Goal: Register for event/course

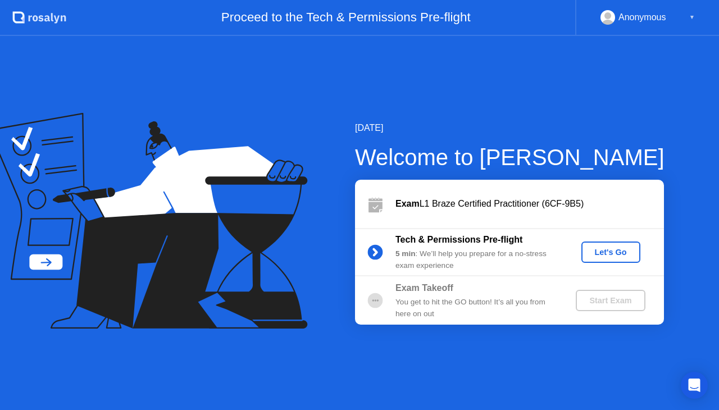
click at [621, 251] on div "Let's Go" at bounding box center [611, 252] width 50 height 9
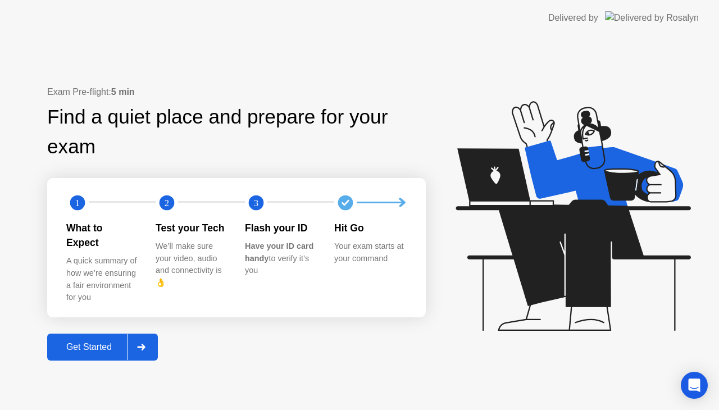
click at [81, 334] on button "Get Started" at bounding box center [102, 347] width 111 height 27
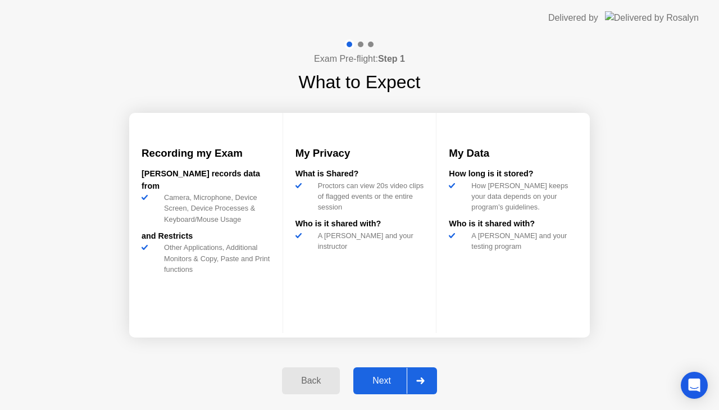
click at [382, 382] on div "Next" at bounding box center [382, 381] width 50 height 10
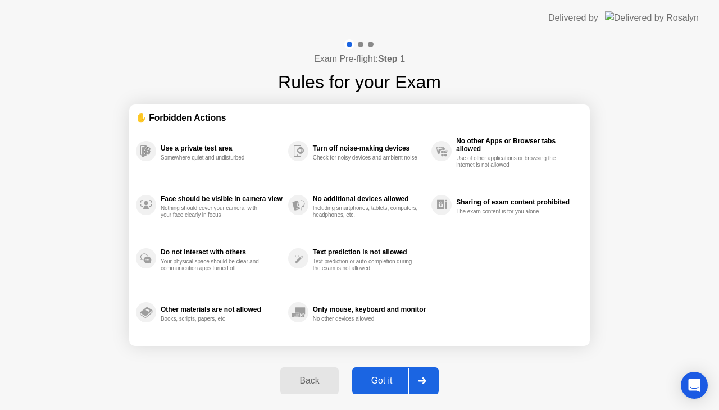
click at [371, 382] on div "Got it" at bounding box center [382, 381] width 53 height 10
select select "**********"
select select "*******"
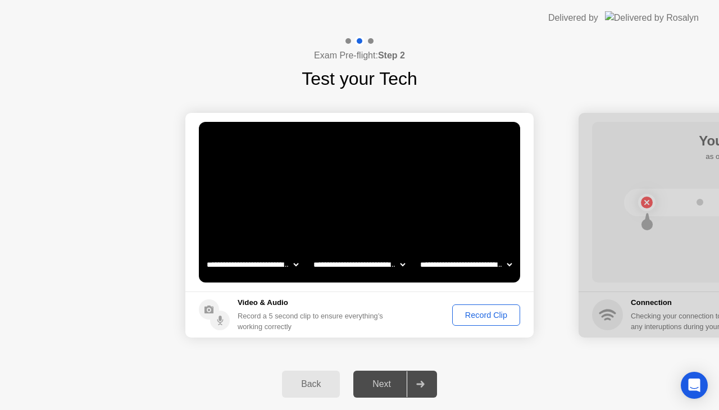
click at [497, 314] on div "Record Clip" at bounding box center [486, 315] width 60 height 9
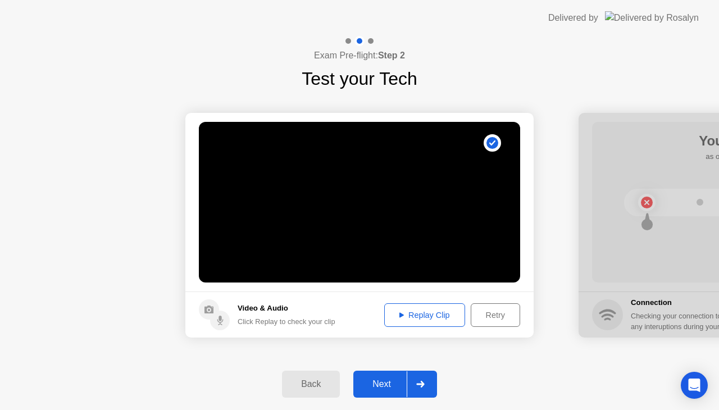
click at [444, 318] on div "Replay Clip" at bounding box center [424, 315] width 73 height 9
click at [221, 323] on icon at bounding box center [220, 322] width 6 height 6
click at [502, 320] on div "Retry" at bounding box center [496, 315] width 42 height 9
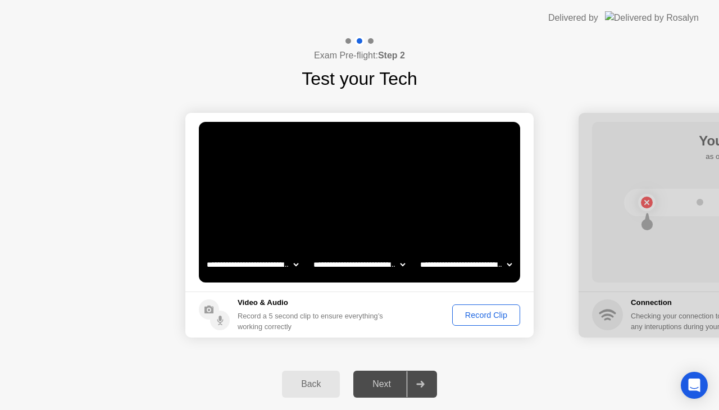
click at [384, 265] on select "**********" at bounding box center [359, 264] width 96 height 22
click at [465, 314] on div "Record Clip" at bounding box center [486, 315] width 60 height 9
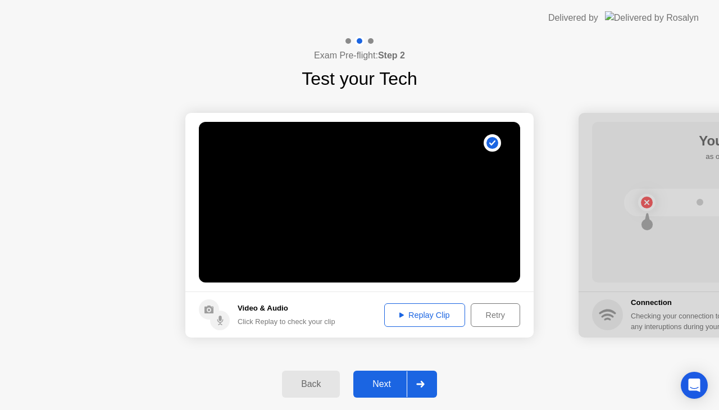
click at [448, 317] on div "Replay Clip" at bounding box center [424, 315] width 73 height 9
click at [262, 323] on div "Click Replay to check your clip" at bounding box center [287, 321] width 98 height 11
click at [224, 320] on circle at bounding box center [220, 321] width 20 height 20
click at [512, 315] on div "Retry" at bounding box center [496, 315] width 42 height 9
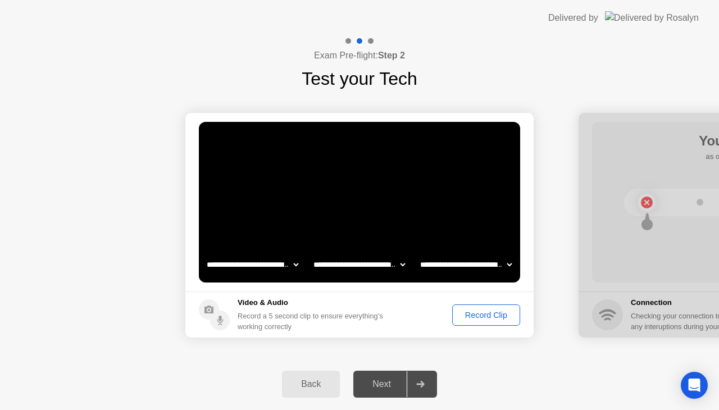
click at [491, 264] on select "**********" at bounding box center [466, 264] width 96 height 22
select select "**********"
click at [418, 253] on select "**********" at bounding box center [466, 264] width 96 height 22
click at [460, 318] on div "Record Clip" at bounding box center [486, 315] width 60 height 9
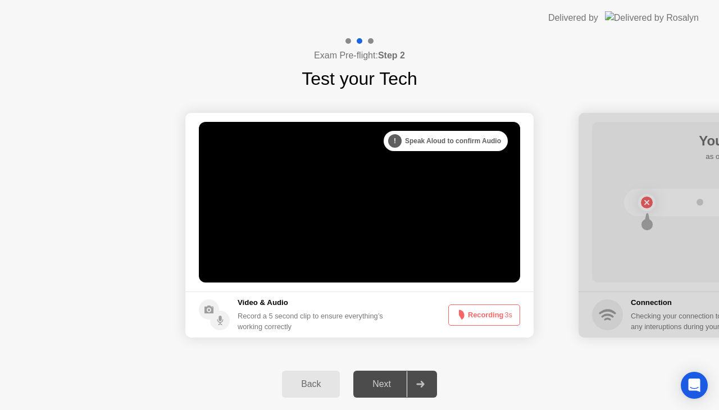
click at [403, 137] on div ". . ." at bounding box center [402, 140] width 13 height 13
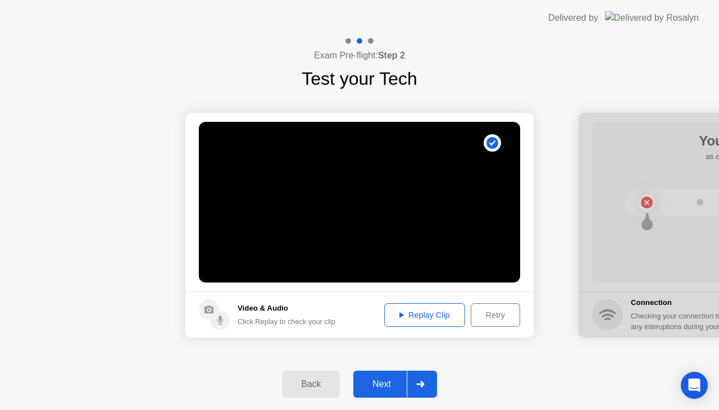
click at [424, 323] on button "Replay Clip" at bounding box center [424, 315] width 81 height 24
click at [381, 384] on div "Next" at bounding box center [382, 384] width 50 height 10
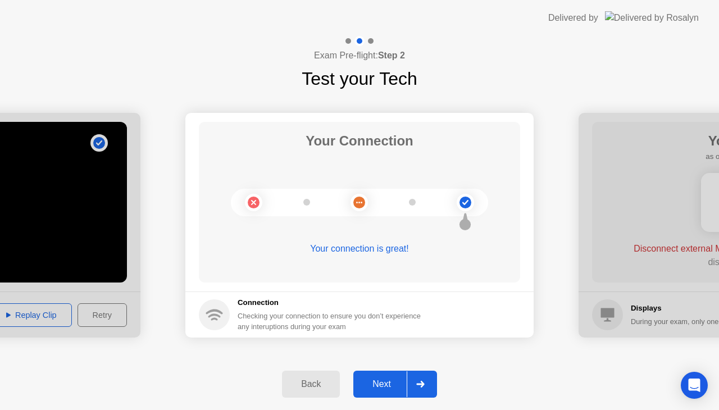
click at [381, 384] on div "Next" at bounding box center [382, 384] width 50 height 10
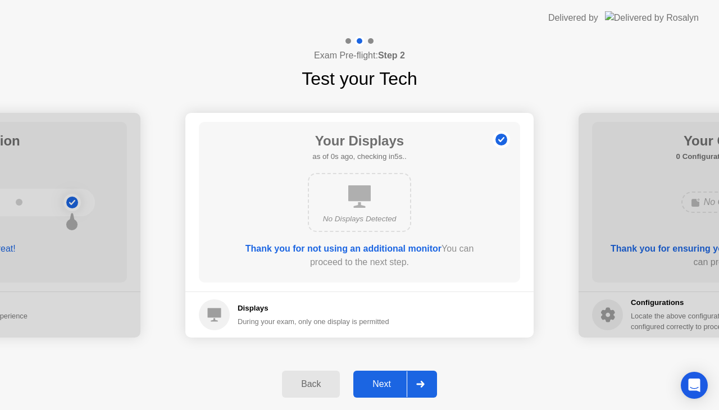
click at [381, 384] on div "Next" at bounding box center [382, 384] width 50 height 10
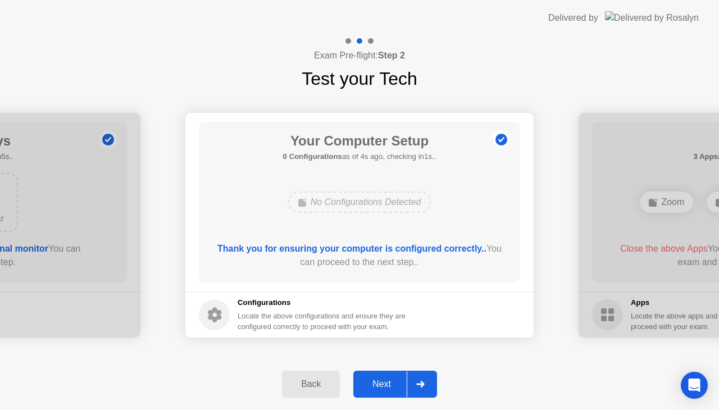
click at [381, 384] on div "Next" at bounding box center [382, 384] width 50 height 10
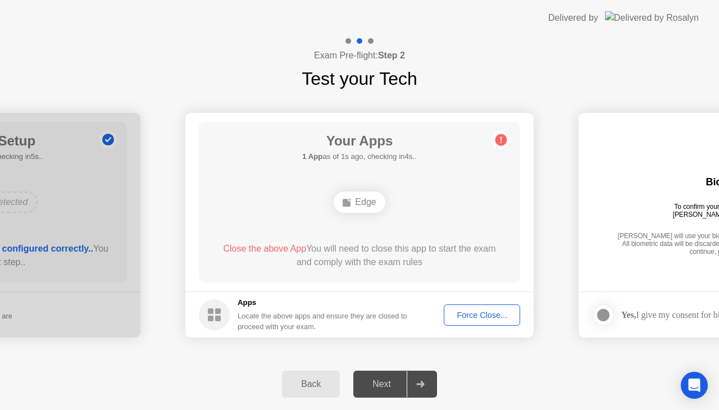
click at [415, 233] on div "Your Apps 1 App as of 1s ago, checking in4s.. Edge Close the above App You will…" at bounding box center [359, 202] width 321 height 161
click at [212, 358] on div "Back Next" at bounding box center [359, 384] width 719 height 52
click at [525, 287] on main "Your Apps 1 App as of 4s ago, checking in1s.. Edge Close the above App You will…" at bounding box center [359, 202] width 348 height 179
click at [473, 314] on div "Force Close..." at bounding box center [482, 315] width 69 height 9
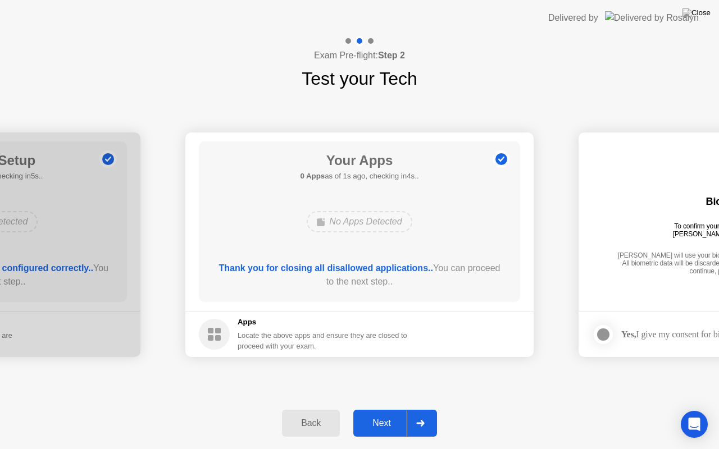
click at [373, 410] on div "Next" at bounding box center [382, 424] width 50 height 10
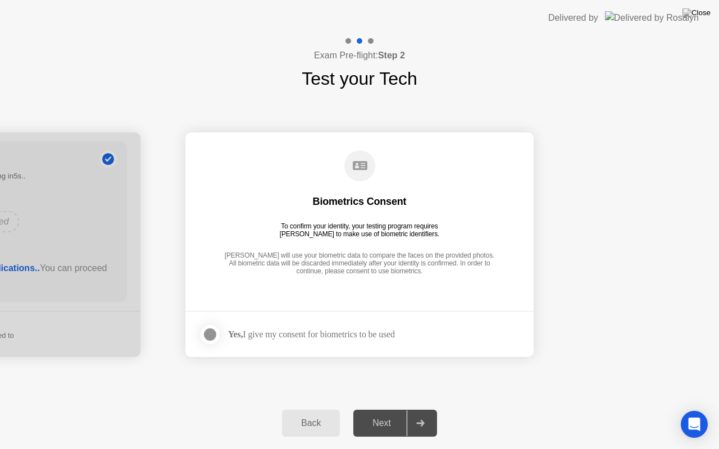
click at [214, 330] on div at bounding box center [209, 334] width 13 height 13
click at [385, 410] on div "Next" at bounding box center [382, 424] width 50 height 10
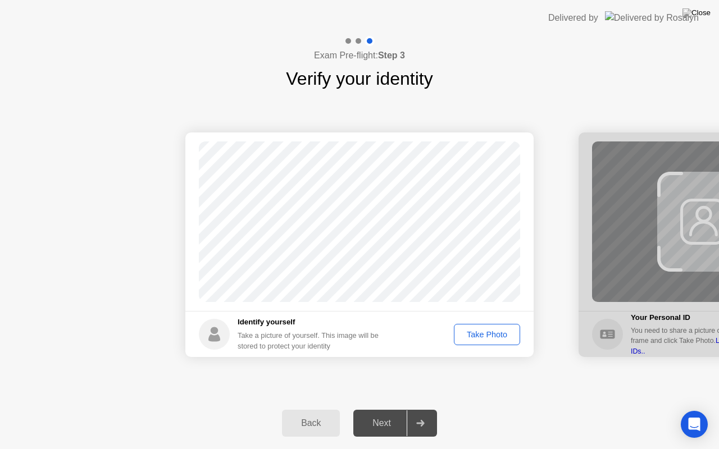
click at [469, 338] on div "Take Photo" at bounding box center [487, 334] width 58 height 9
click at [382, 410] on div "Next" at bounding box center [382, 424] width 50 height 10
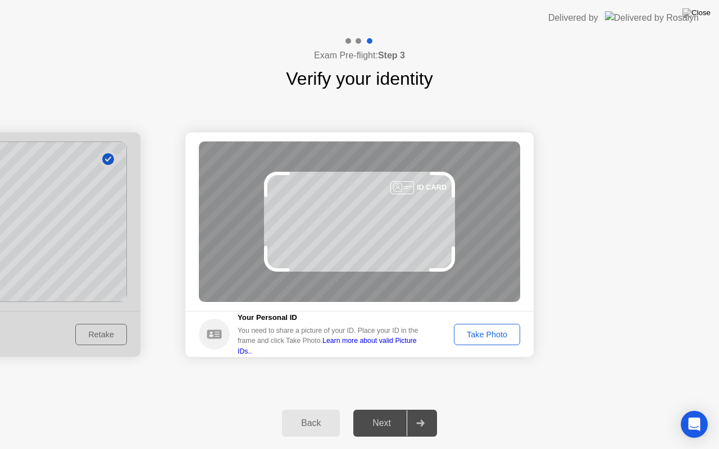
click at [498, 330] on div "Take Photo" at bounding box center [487, 334] width 58 height 9
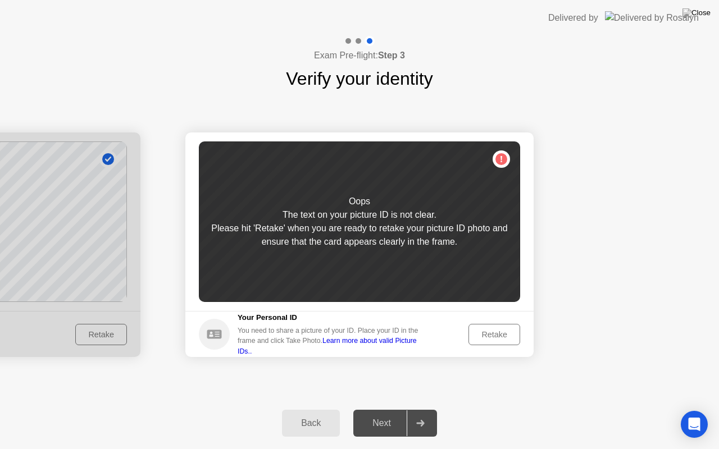
click at [487, 333] on div "Retake" at bounding box center [495, 334] width 44 height 9
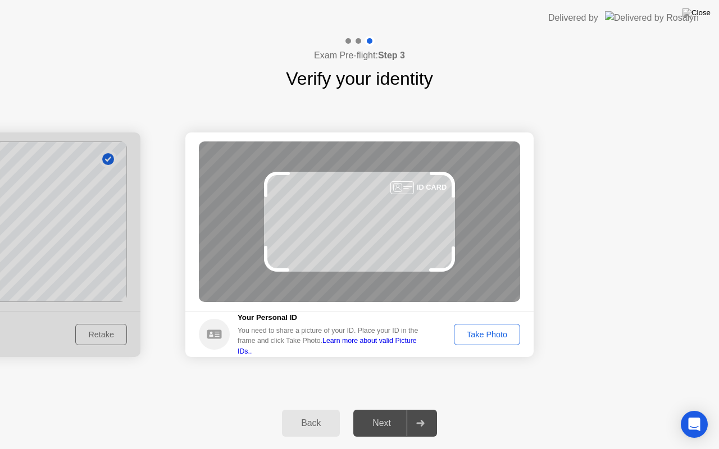
click at [487, 333] on div "Take Photo" at bounding box center [487, 334] width 58 height 9
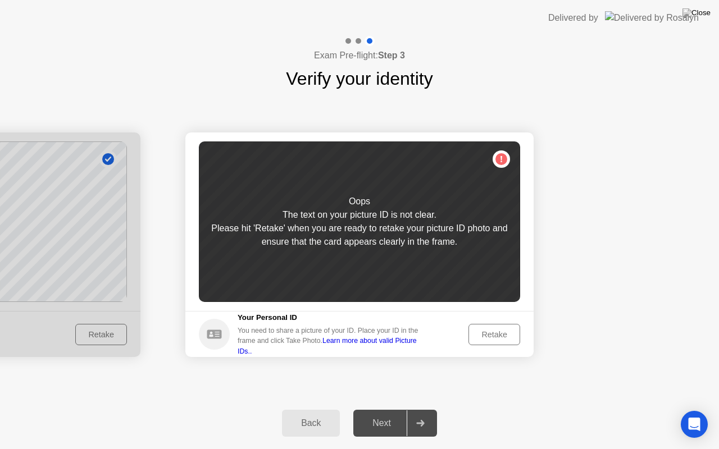
click at [487, 333] on div "Retake" at bounding box center [495, 334] width 44 height 9
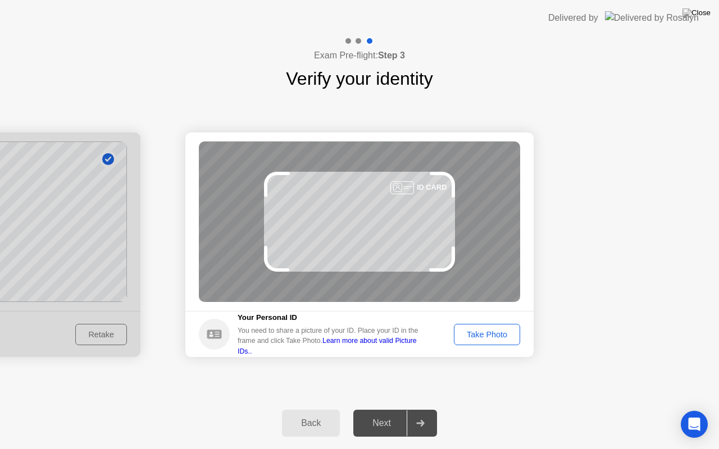
click at [487, 333] on div "Take Photo" at bounding box center [487, 334] width 58 height 9
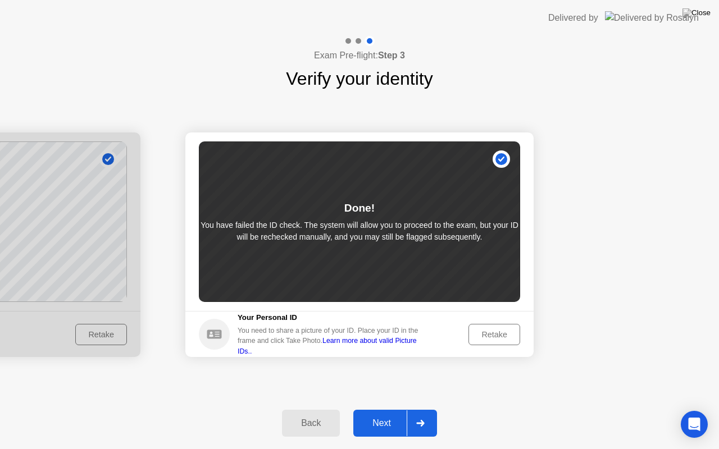
click at [487, 333] on div "Retake" at bounding box center [495, 334] width 44 height 9
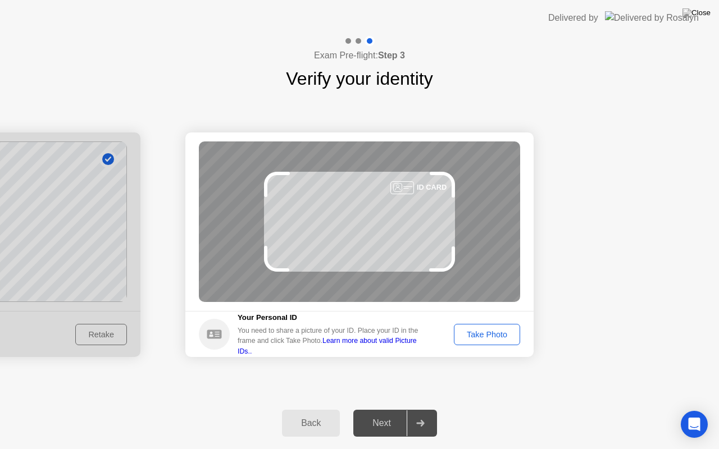
click at [487, 333] on div "Take Photo" at bounding box center [487, 334] width 58 height 9
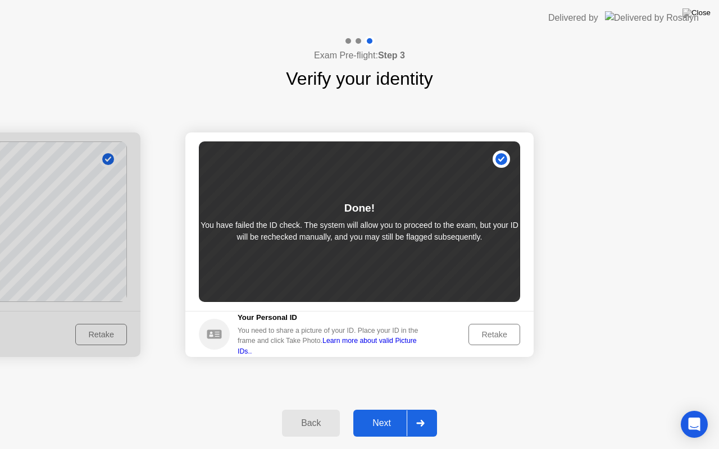
drag, startPoint x: 487, startPoint y: 333, endPoint x: 389, endPoint y: 425, distance: 134.8
click at [389, 410] on div "Exam Pre-flight: Step 3 Verify your identity Success Photo is correctly taken I…" at bounding box center [359, 243] width 719 height 414
click at [389, 410] on div "Next" at bounding box center [382, 424] width 50 height 10
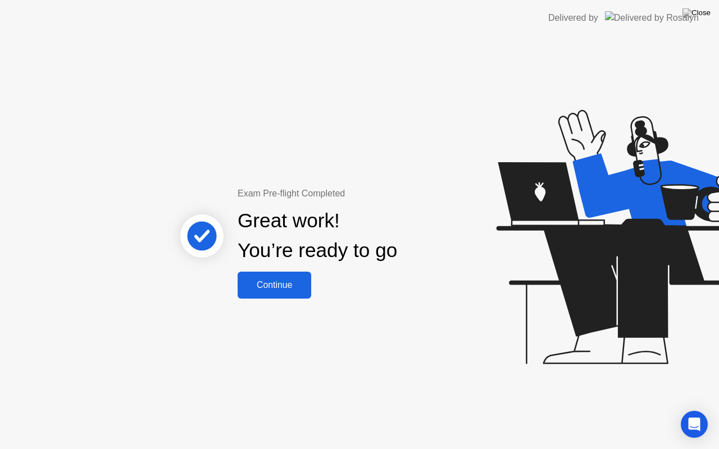
click at [287, 293] on button "Continue" at bounding box center [275, 285] width 74 height 27
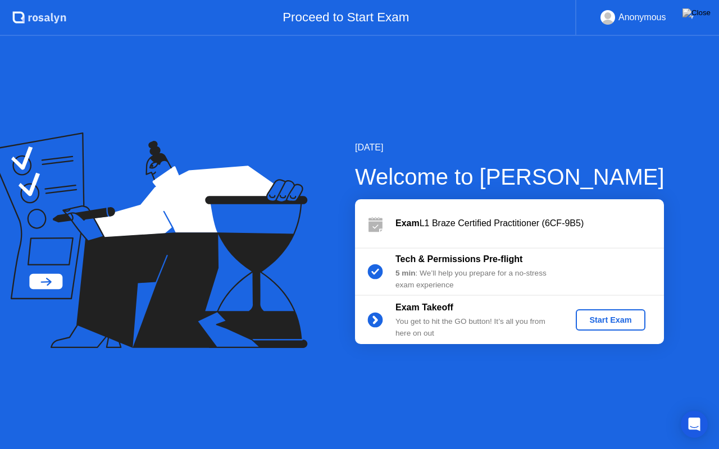
click at [599, 323] on div "Start Exam" at bounding box center [610, 320] width 60 height 9
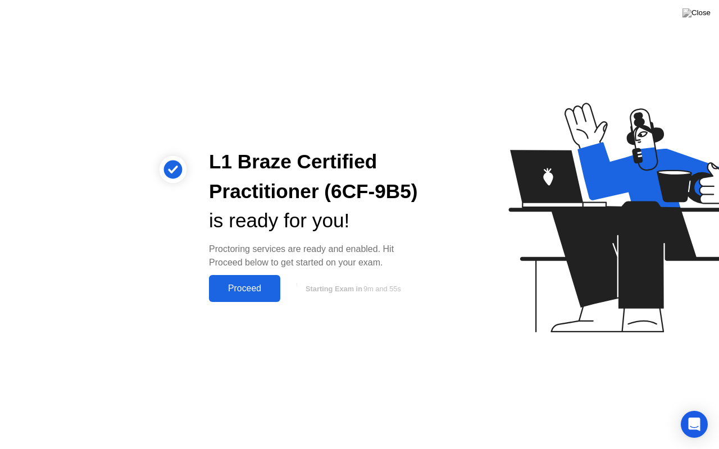
click at [247, 284] on div "Proceed" at bounding box center [244, 289] width 65 height 10
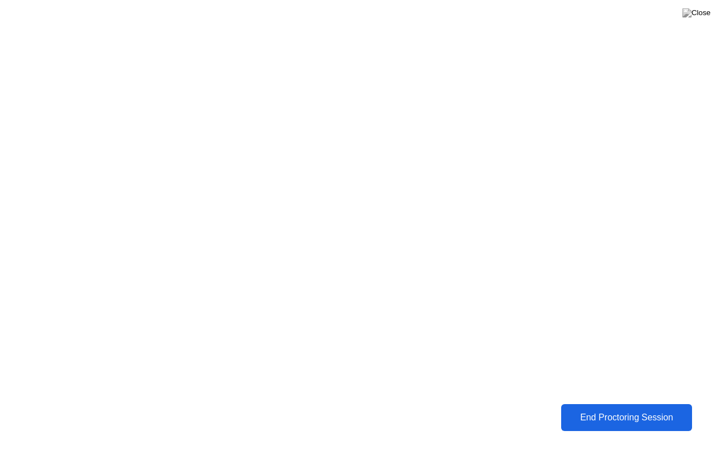
click at [591, 410] on div "End Proctoring Session" at bounding box center [627, 418] width 124 height 10
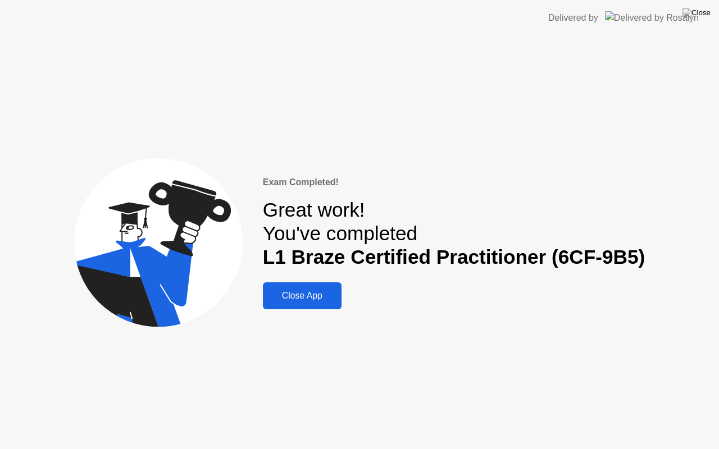
click at [324, 299] on div "Close App" at bounding box center [302, 296] width 72 height 10
